Goal: Task Accomplishment & Management: Manage account settings

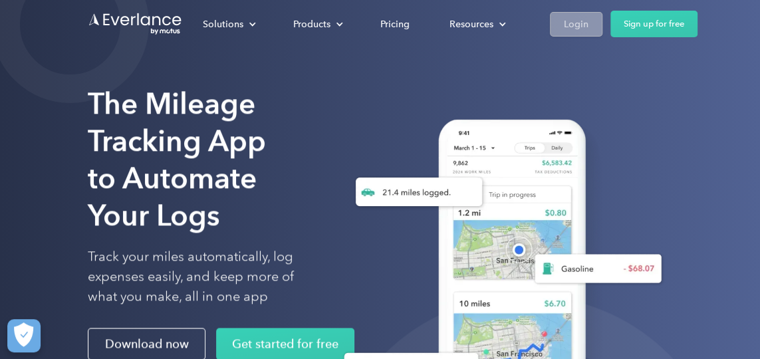
click at [573, 27] on div "Login" at bounding box center [576, 24] width 25 height 17
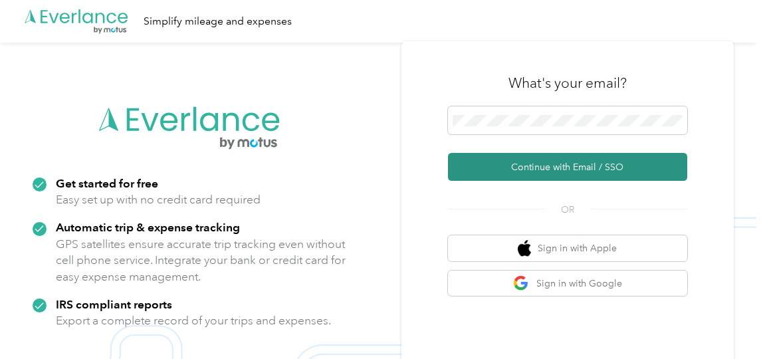
click at [574, 174] on button "Continue with Email / SSO" at bounding box center [567, 167] width 239 height 28
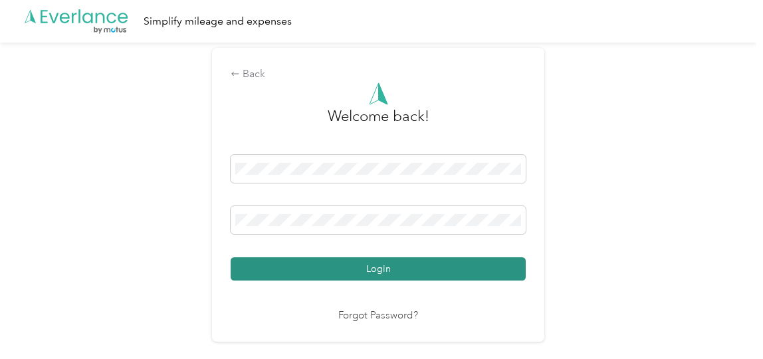
click at [418, 269] on button "Login" at bounding box center [378, 268] width 295 height 23
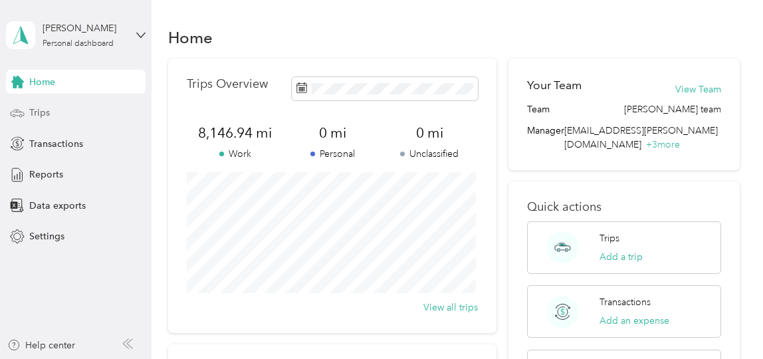
click at [39, 111] on span "Trips" at bounding box center [39, 113] width 21 height 14
